Goal: Share content

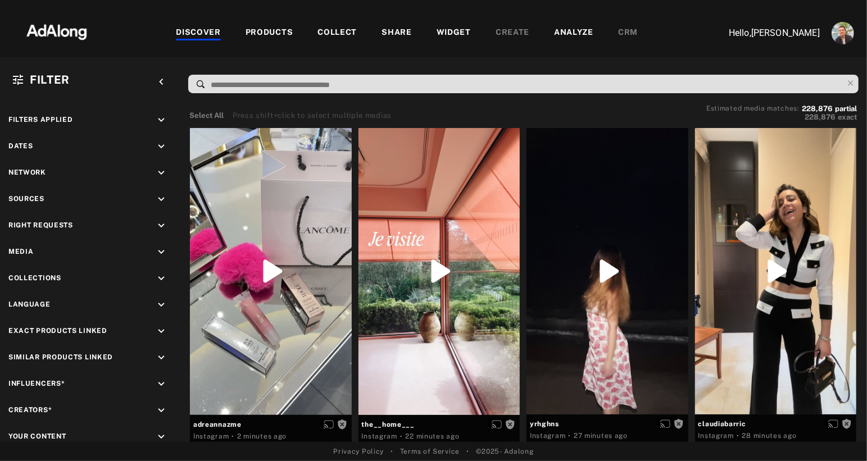
click at [331, 36] on div "COLLECT" at bounding box center [336, 32] width 39 height 13
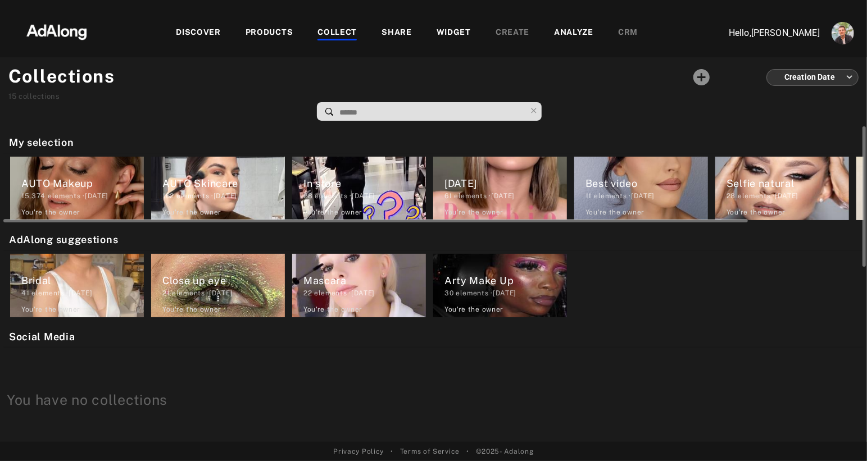
click at [72, 191] on div "15,374 elements · [DATE]" at bounding box center [82, 196] width 122 height 10
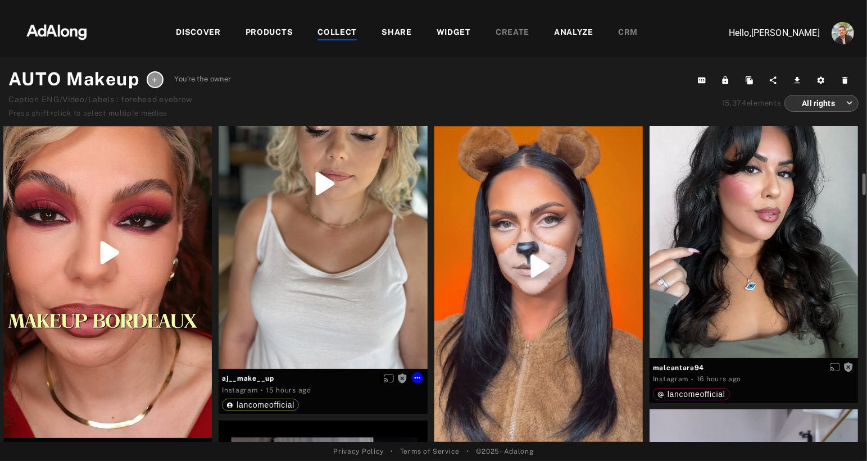
scroll to position [2686, 0]
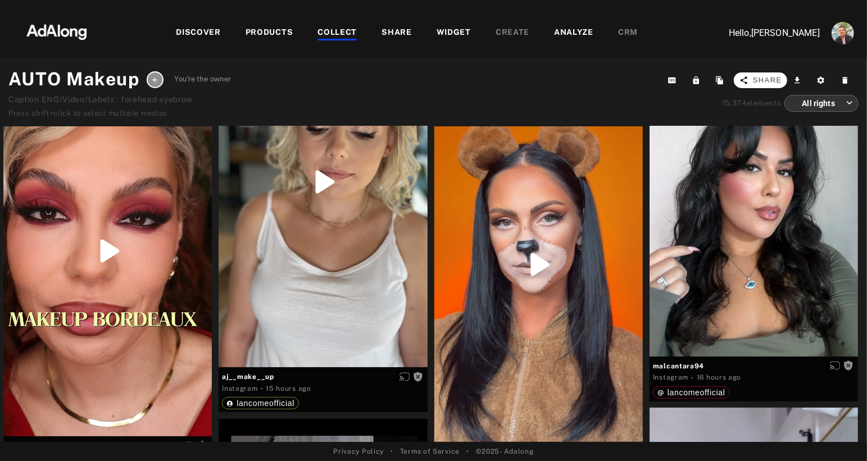
click at [770, 80] on span "Share" at bounding box center [767, 80] width 29 height 11
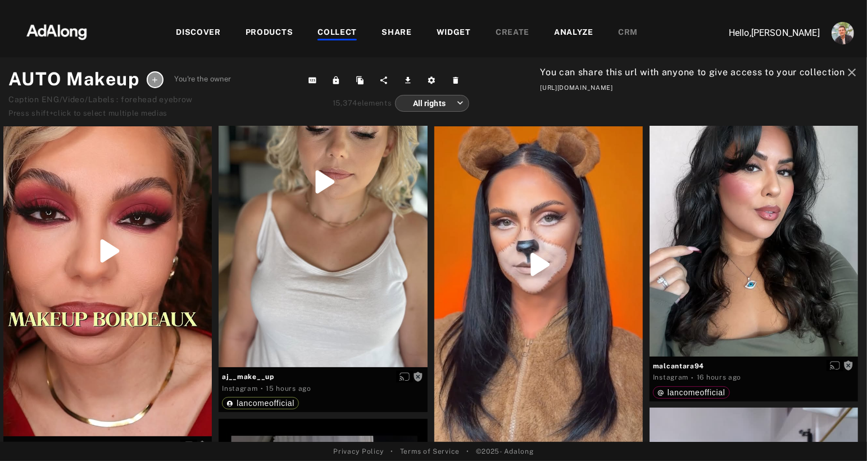
click at [583, 87] on div "[URL][DOMAIN_NAME]" at bounding box center [699, 88] width 319 height 10
copy div "[URL][DOMAIN_NAME]"
click at [845, 70] on icon "close" at bounding box center [851, 72] width 13 height 13
